Goal: Check status

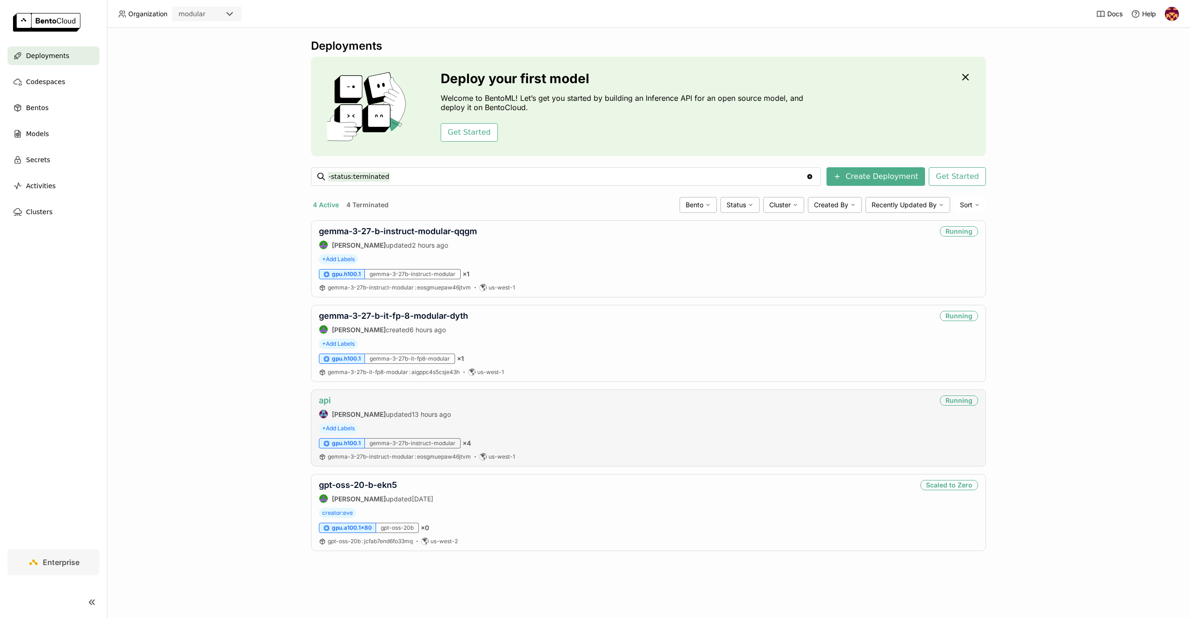
click at [324, 403] on link "api" at bounding box center [325, 401] width 12 height 10
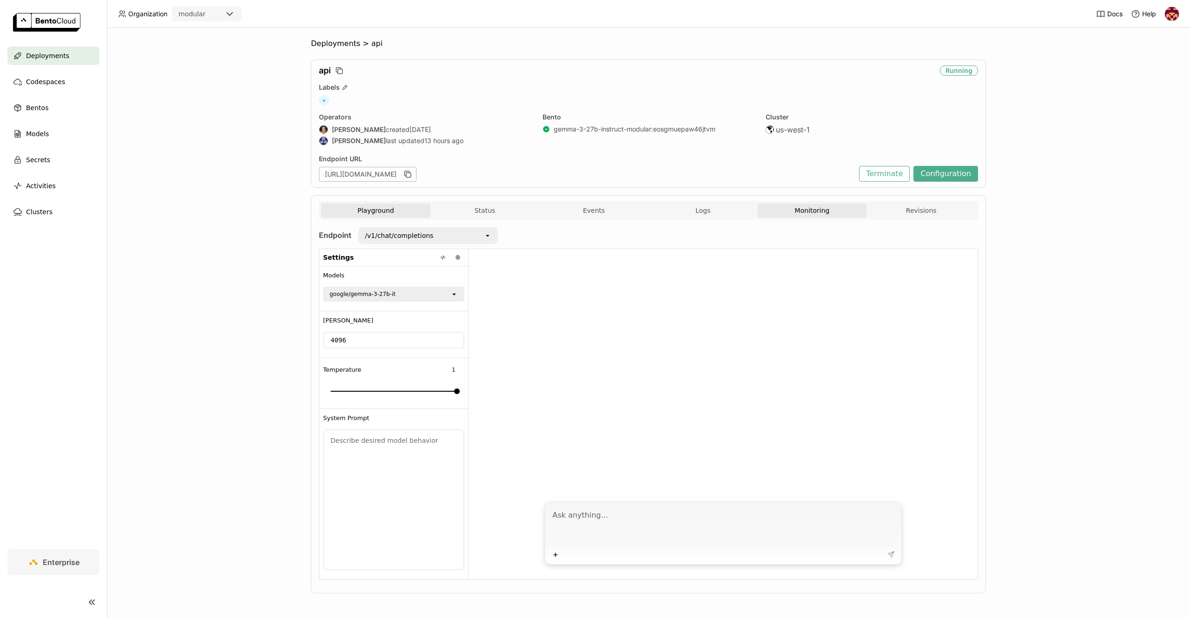
click at [806, 211] on button "Monitoring" at bounding box center [812, 211] width 109 height 14
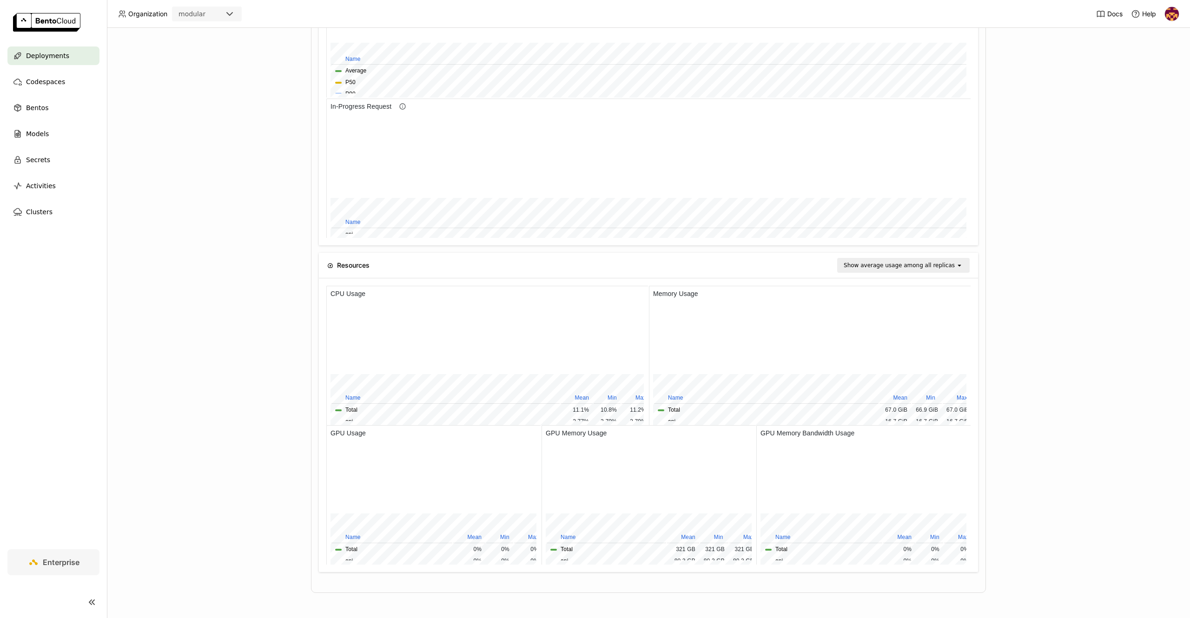
scroll to position [132, 637]
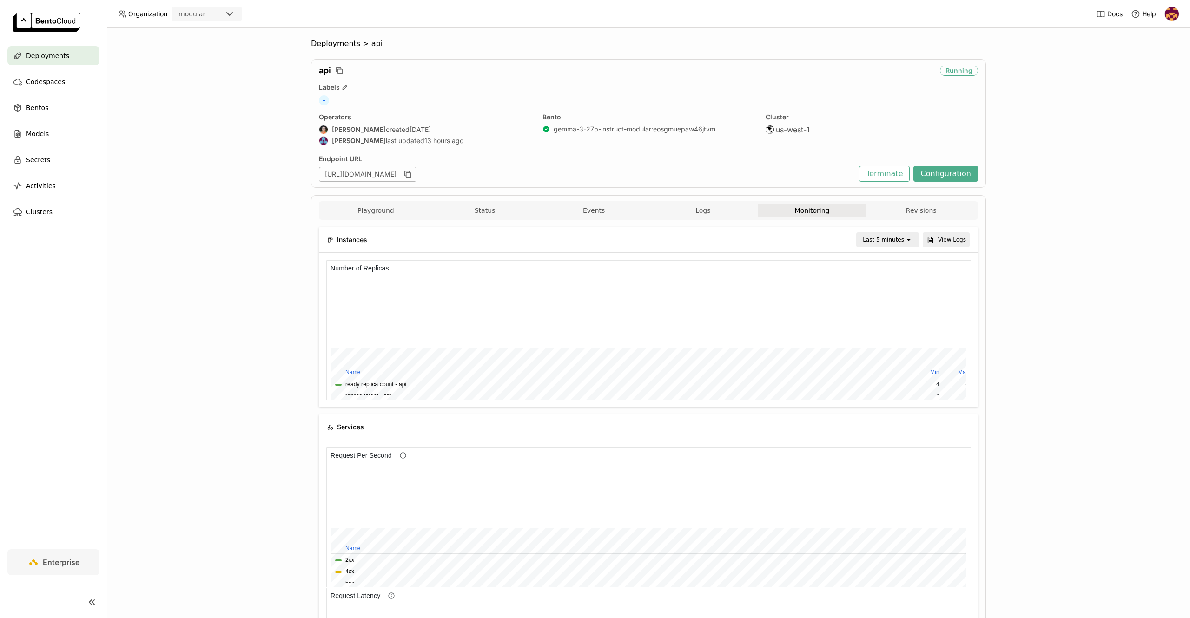
click at [239, 127] on div "Deployments > api api Running Labels + Operators [PERSON_NAME] created [DATE] […" at bounding box center [648, 323] width 1083 height 590
click at [1142, 97] on div "Deployments > api api Running Labels + Operators [PERSON_NAME] created [DATE] […" at bounding box center [648, 323] width 1083 height 590
